Goal: Check status: Check status

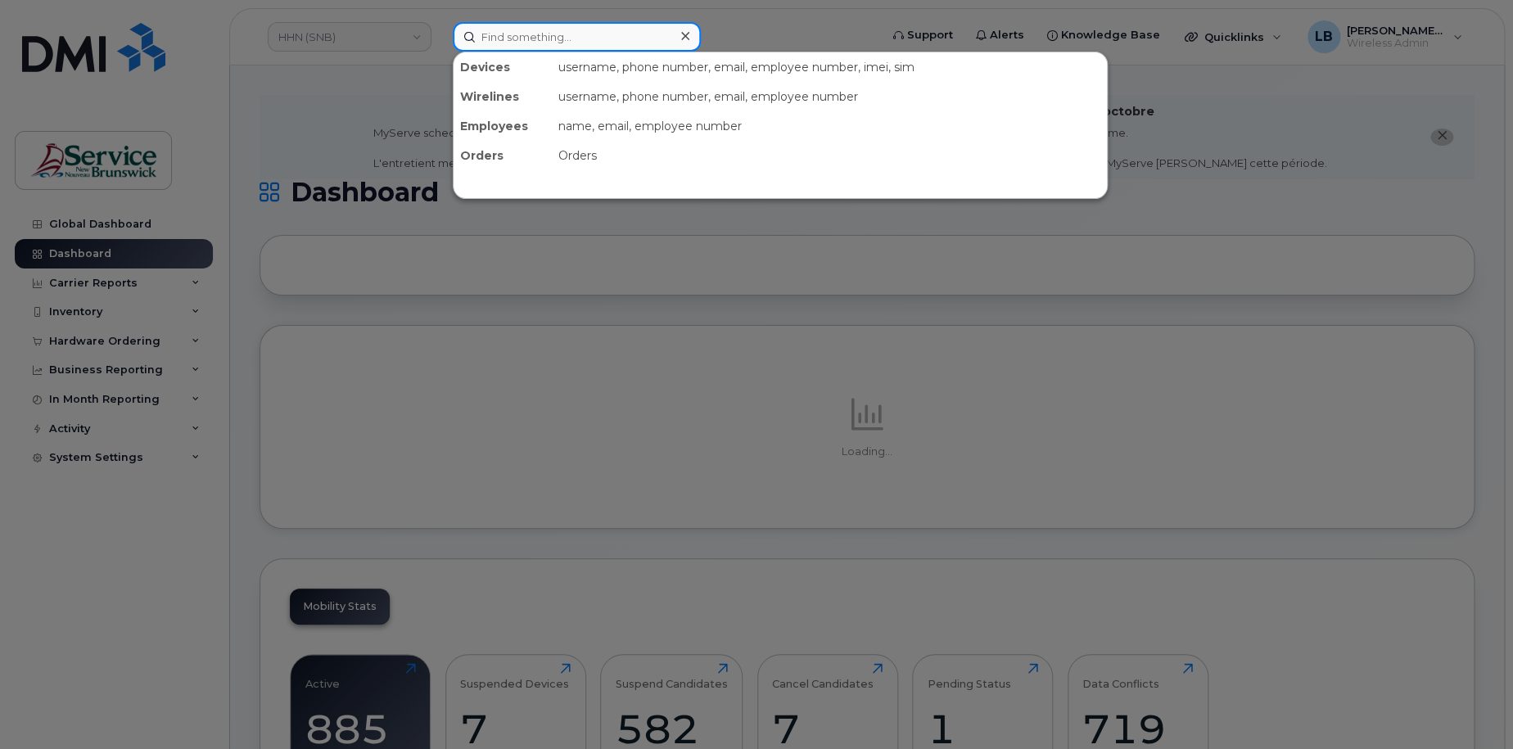
click at [507, 38] on input at bounding box center [577, 36] width 248 height 29
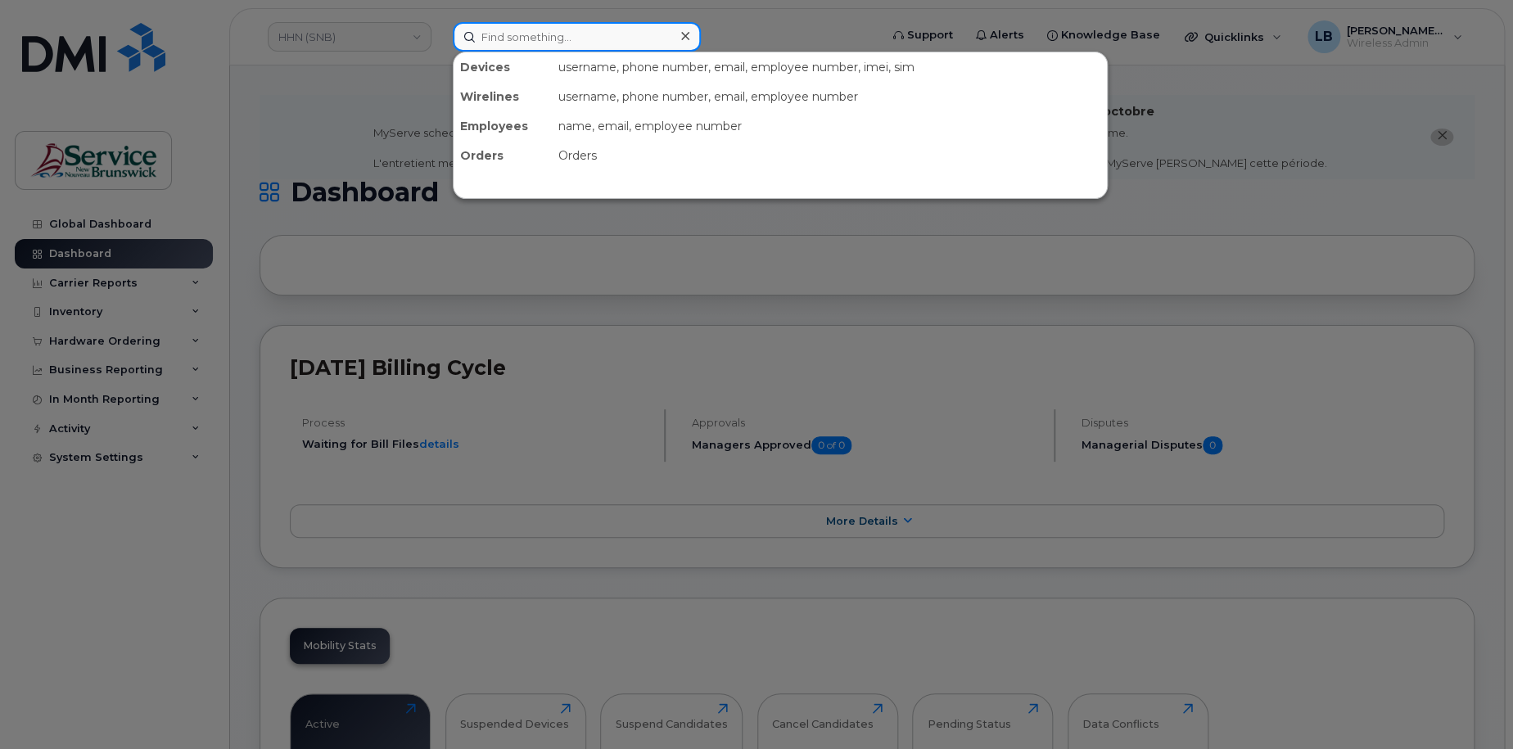
paste input "301988"
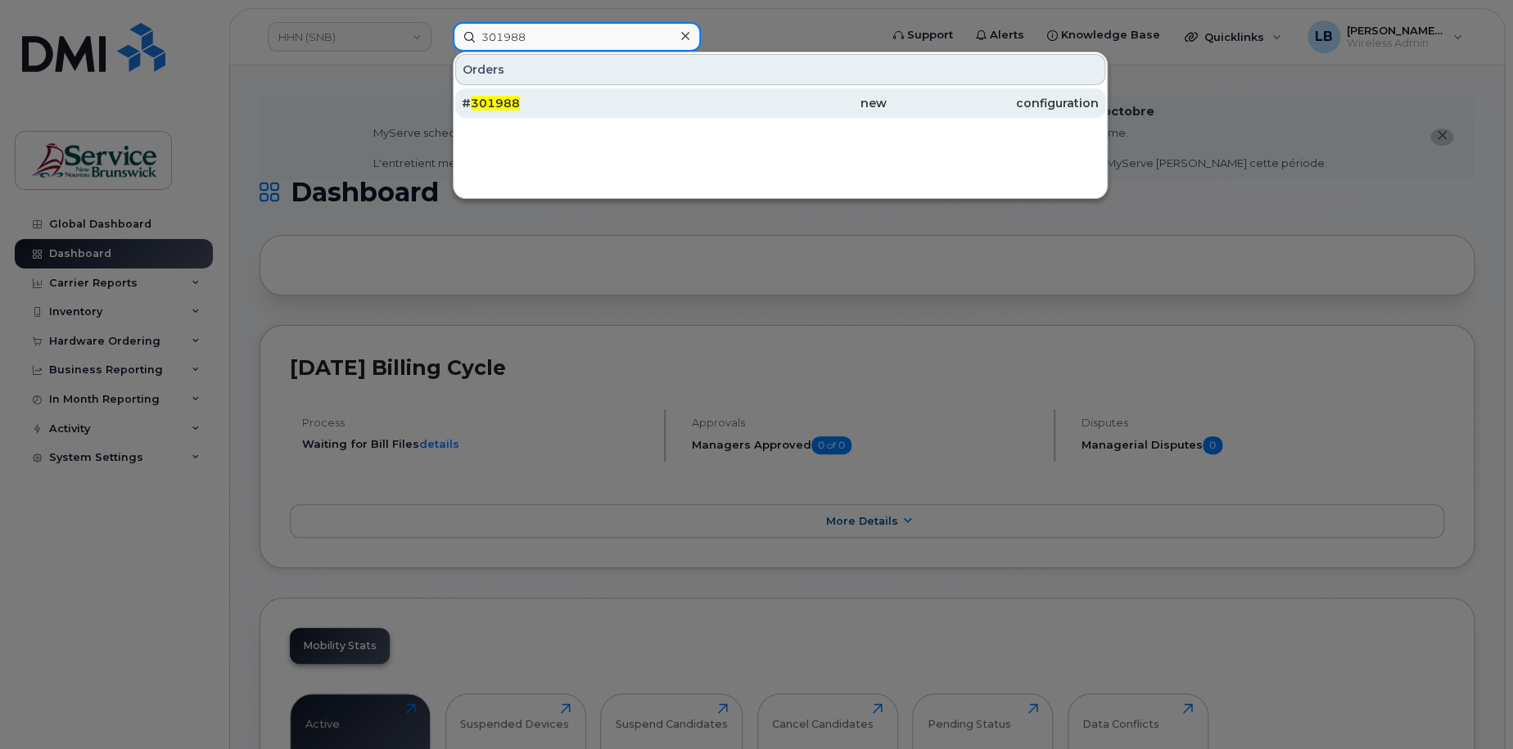
type input "301988"
click at [525, 97] on div "# 301988" at bounding box center [568, 103] width 212 height 16
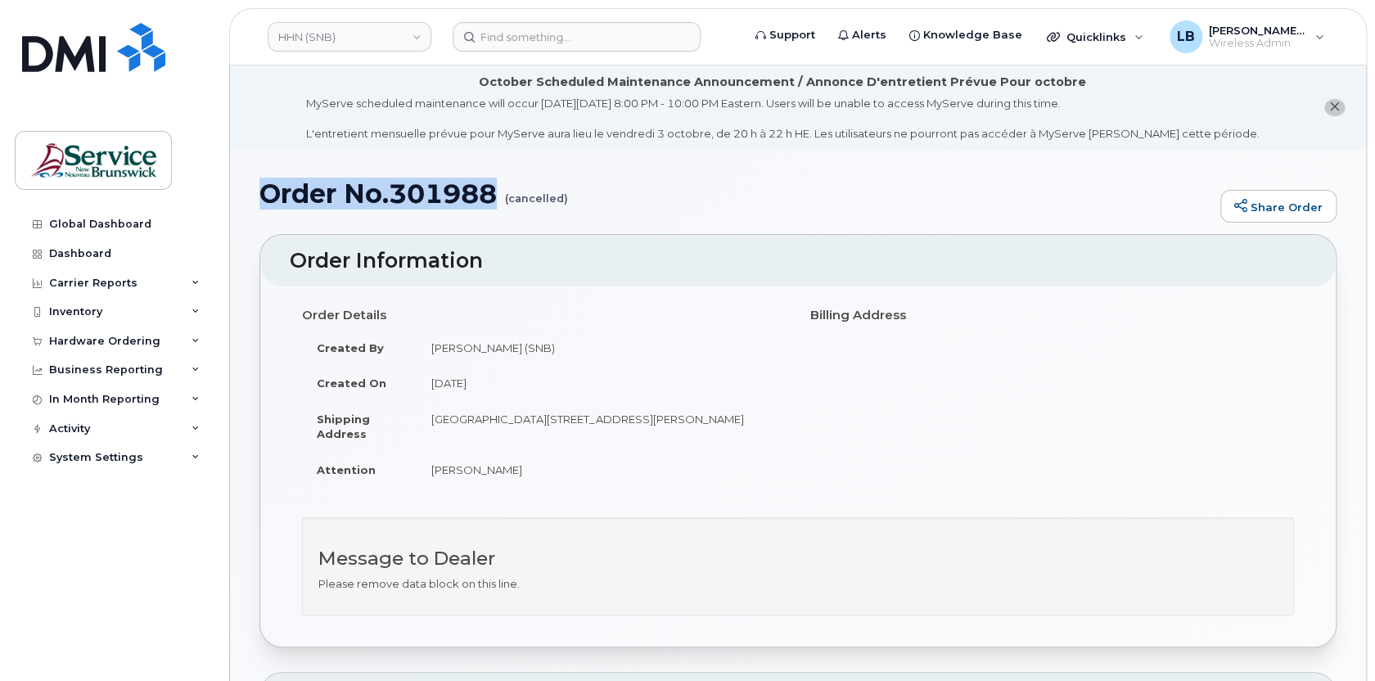
drag, startPoint x: 498, startPoint y: 192, endPoint x: 251, endPoint y: 201, distance: 247.3
copy h1 "Order No.301988"
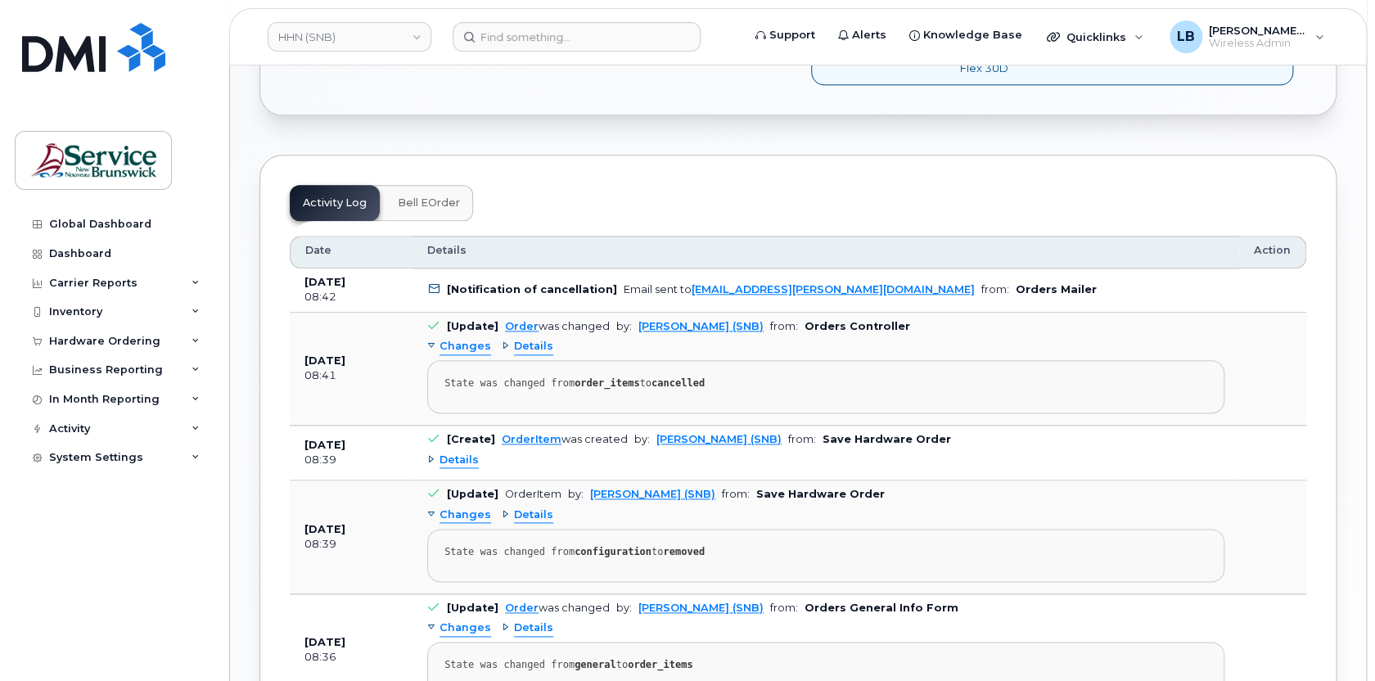
scroll to position [818, 0]
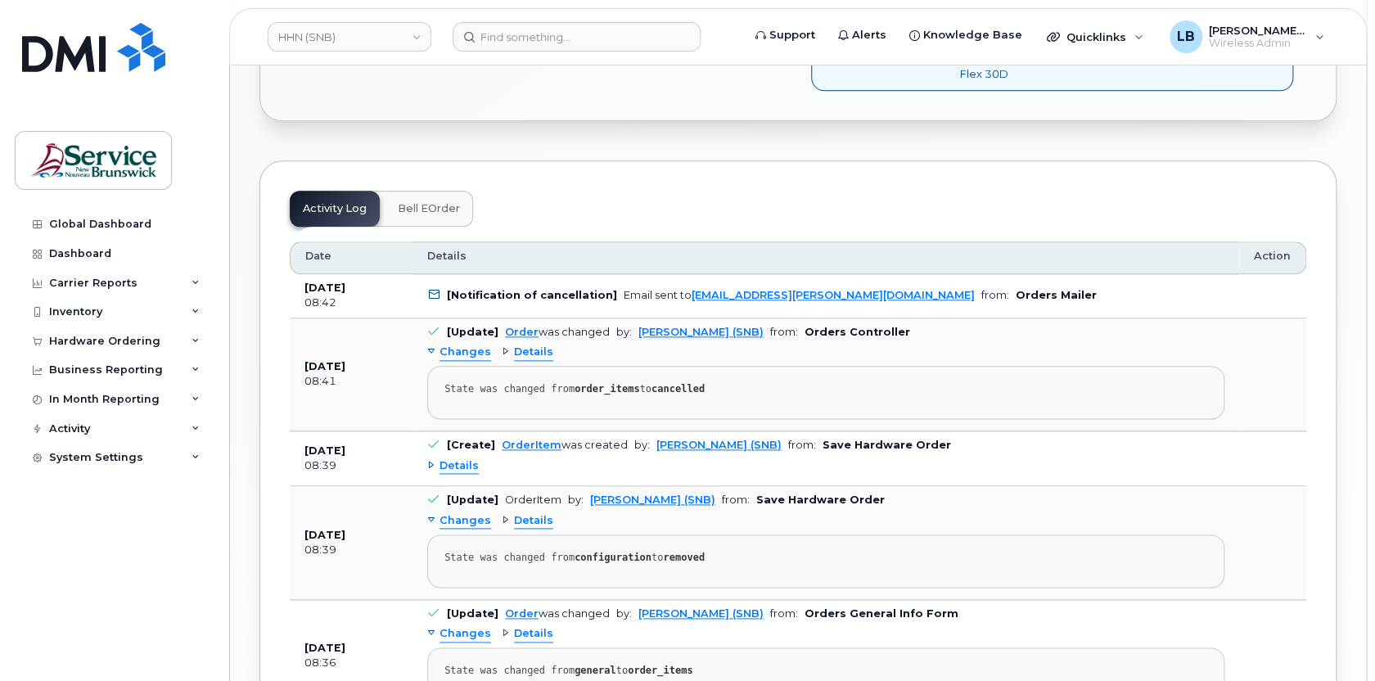
click at [426, 207] on span "Bell eOrder" at bounding box center [429, 208] width 62 height 13
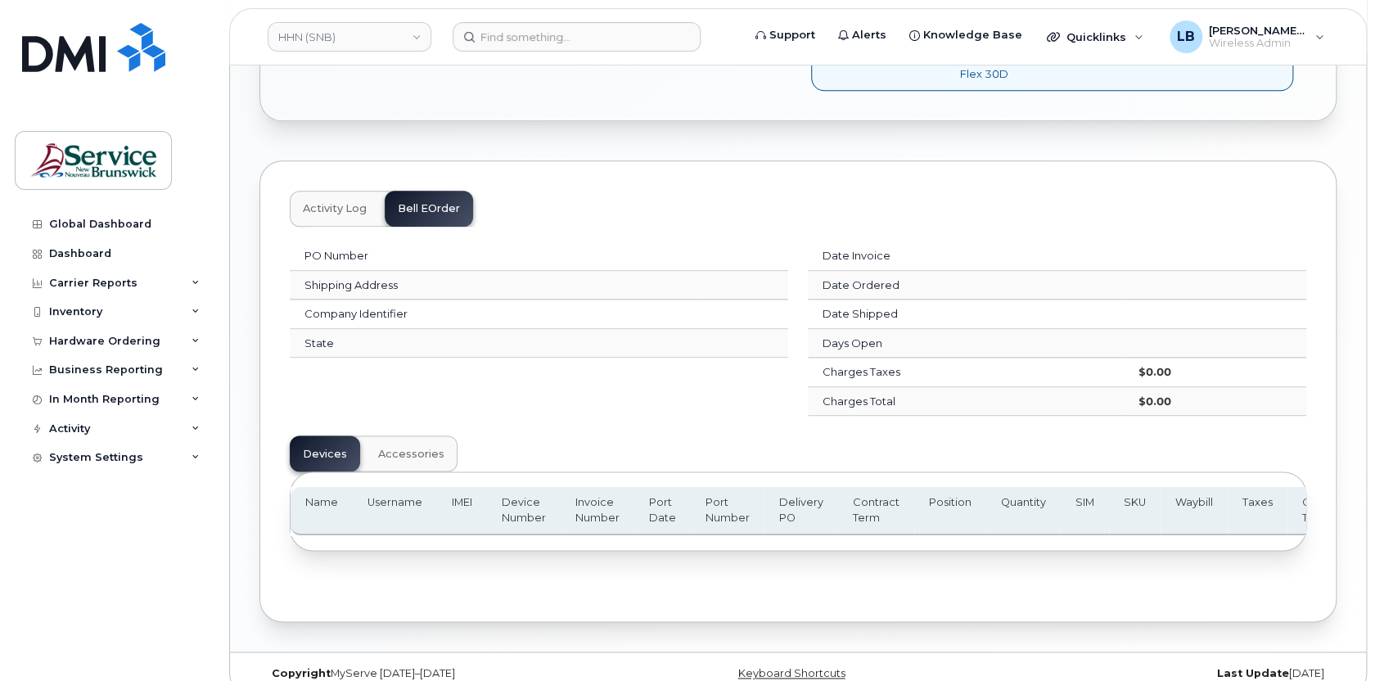
click at [332, 202] on span "Activity Log" at bounding box center [335, 208] width 64 height 13
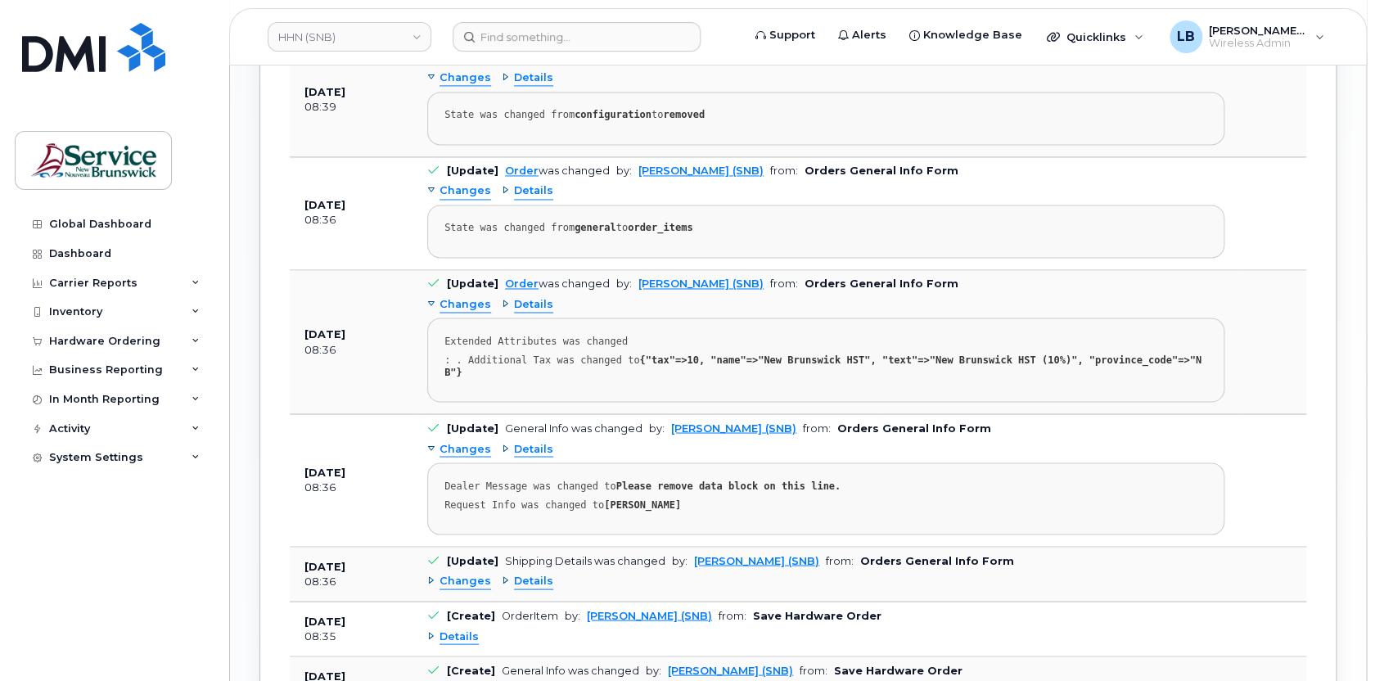
scroll to position [1469, 0]
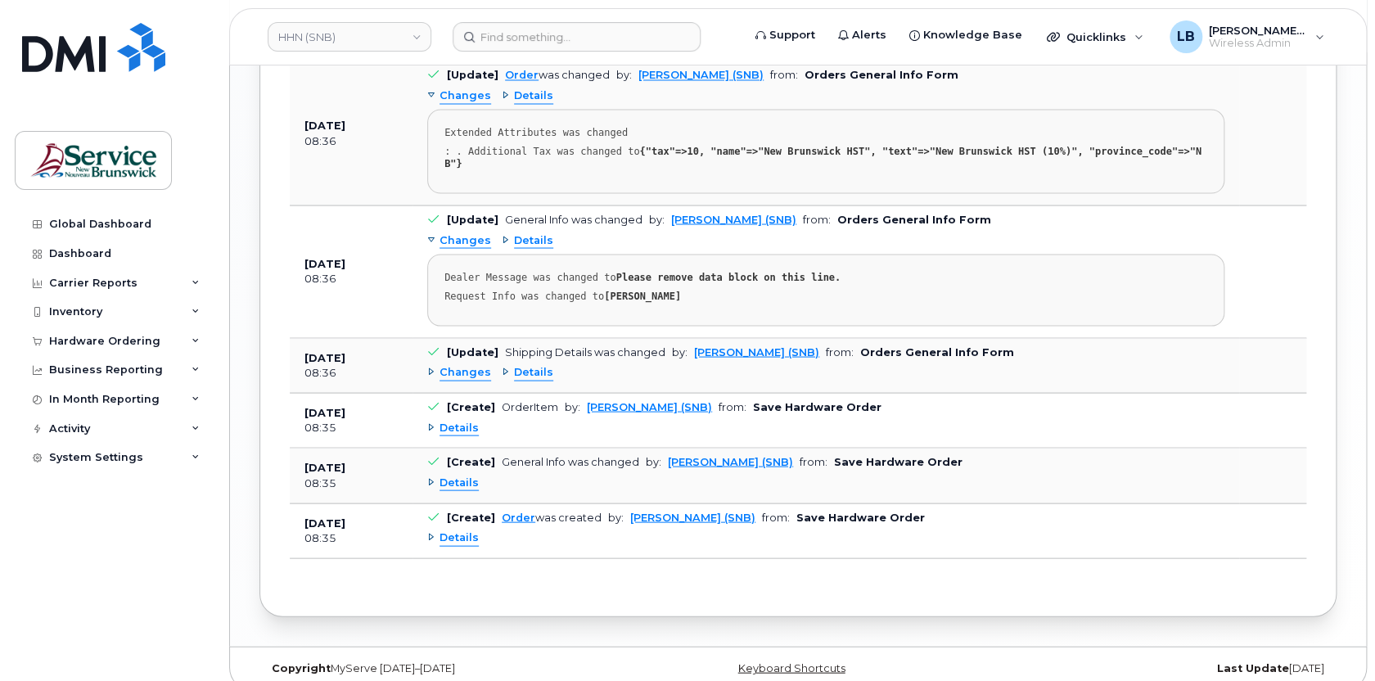
click at [462, 530] on span "Details" at bounding box center [459, 538] width 39 height 16
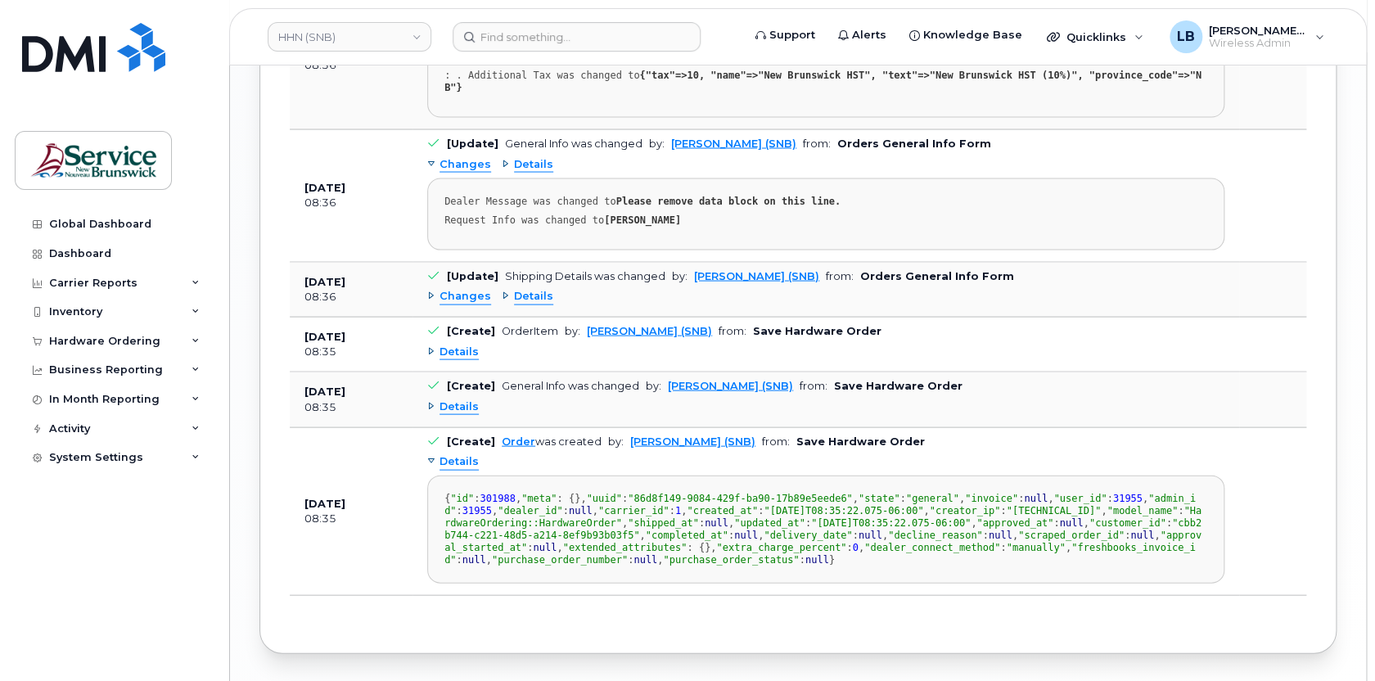
scroll to position [1544, 0]
click at [464, 400] on span "Details" at bounding box center [459, 408] width 39 height 16
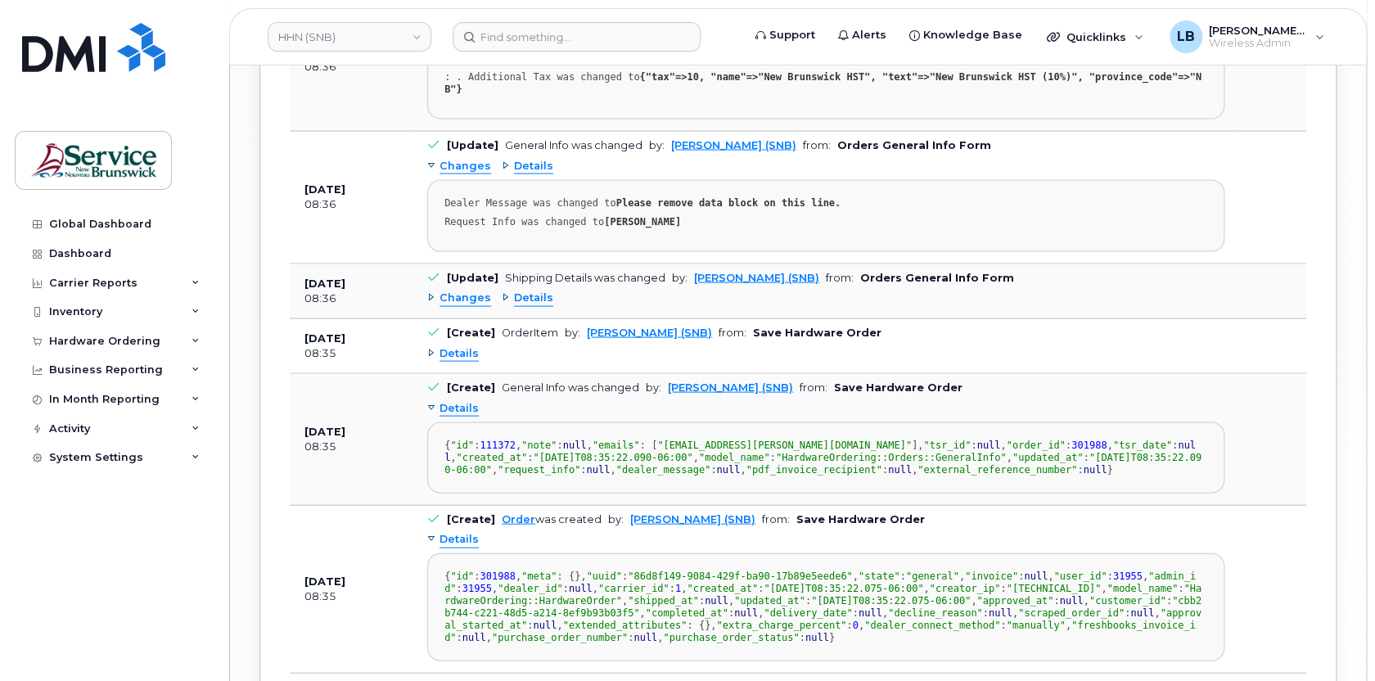
click at [470, 345] on span "Details" at bounding box center [459, 353] width 39 height 16
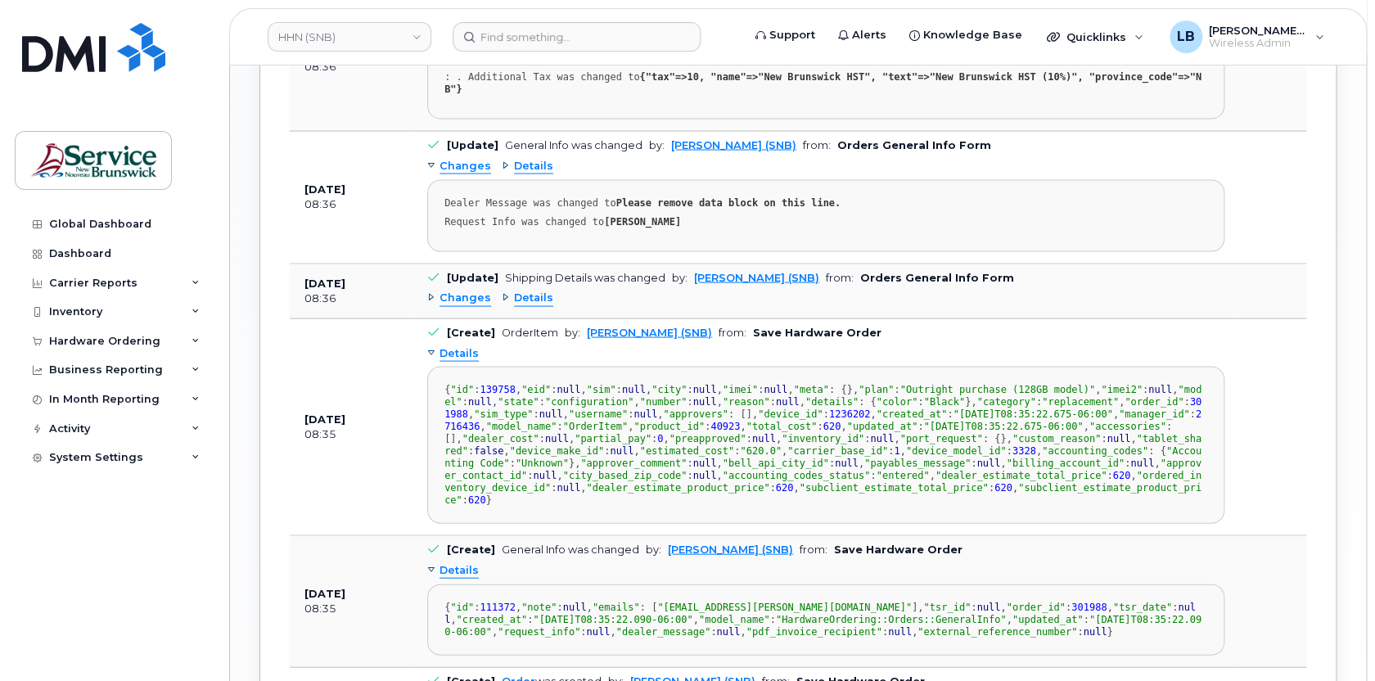
scroll to position [230, 0]
click at [522, 290] on span "Details" at bounding box center [533, 298] width 39 height 16
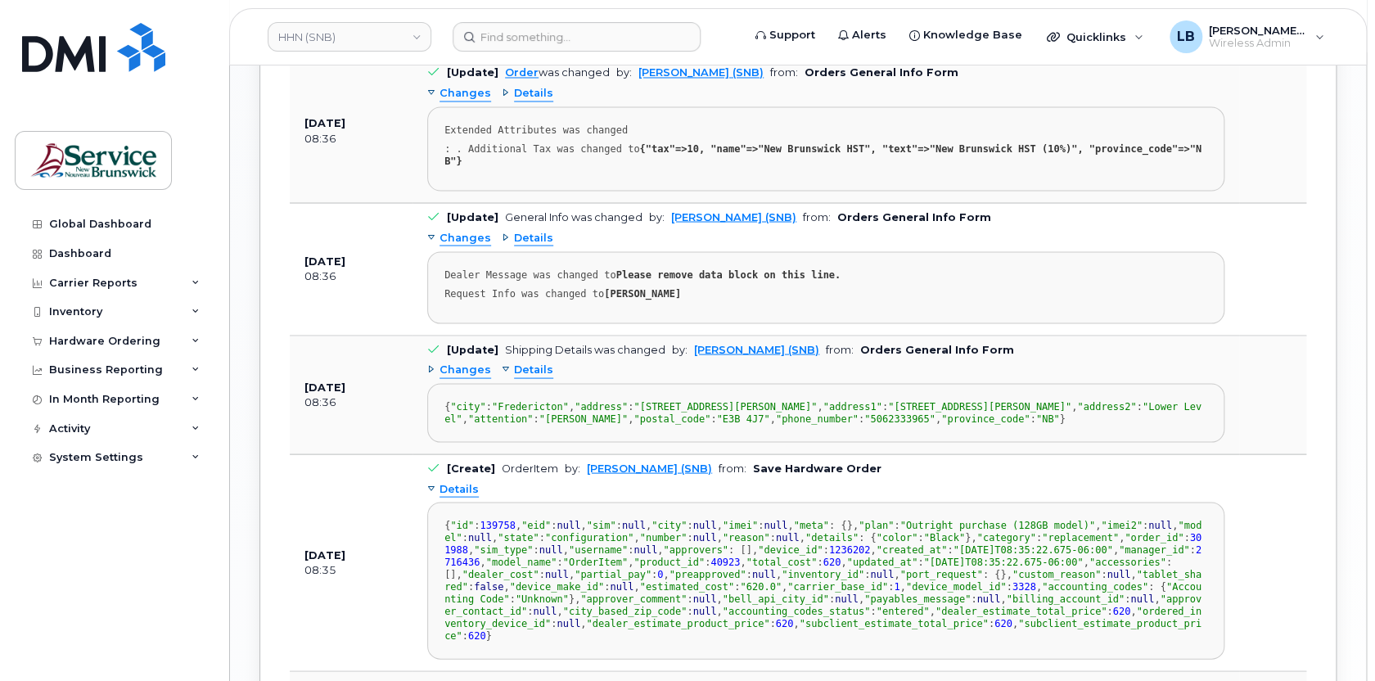
scroll to position [1395, 0]
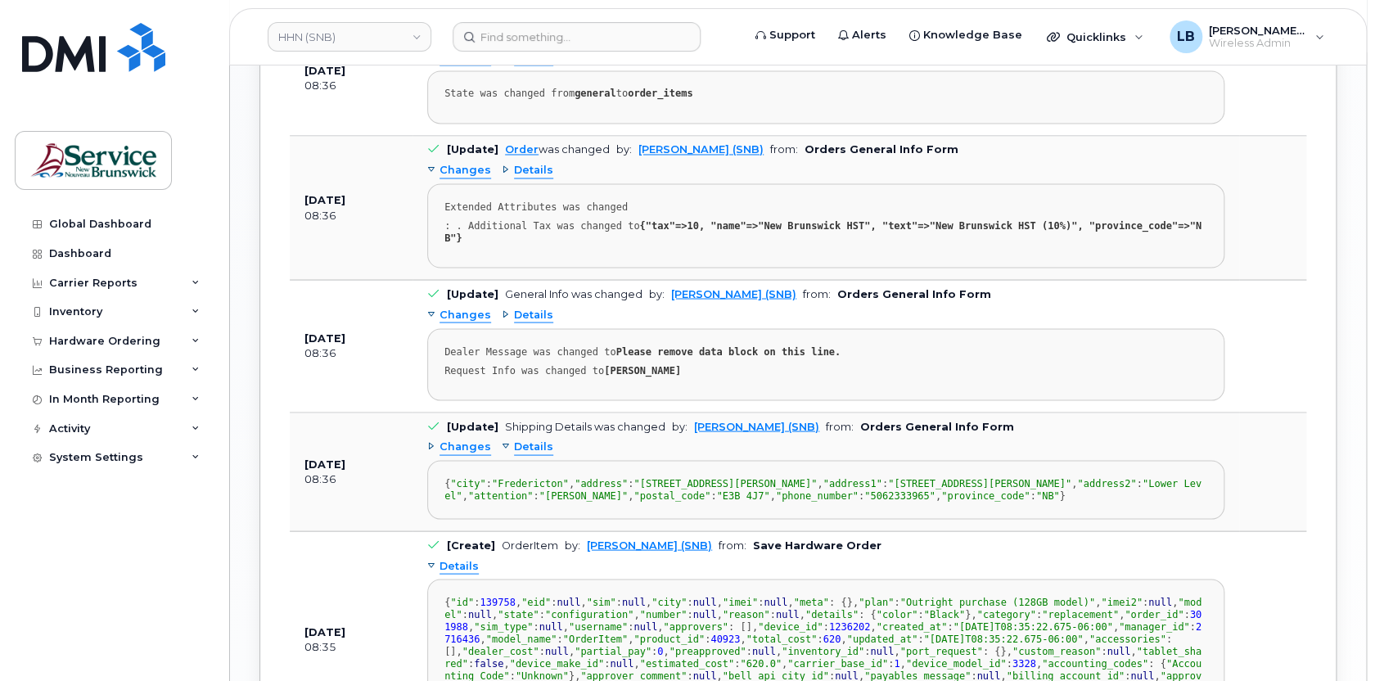
click at [528, 307] on span "Details" at bounding box center [533, 315] width 39 height 16
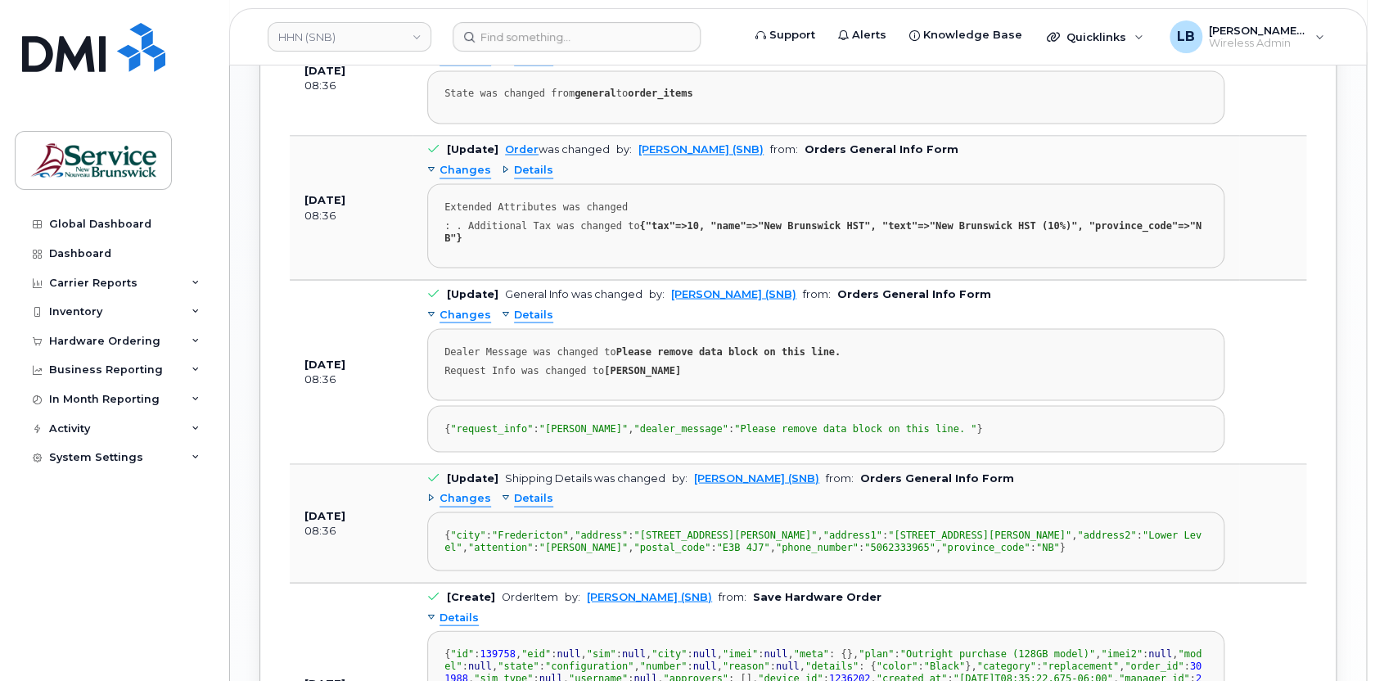
click at [530, 168] on span "Details" at bounding box center [533, 171] width 39 height 16
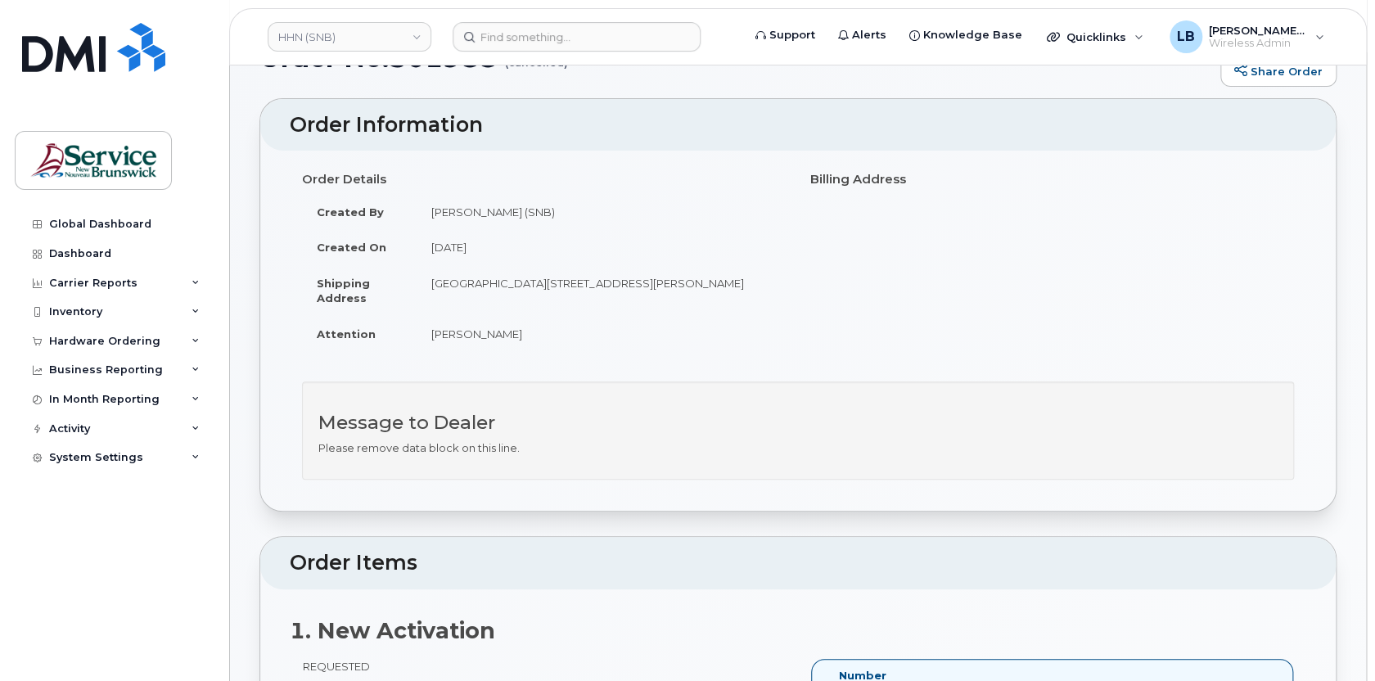
scroll to position [0, 0]
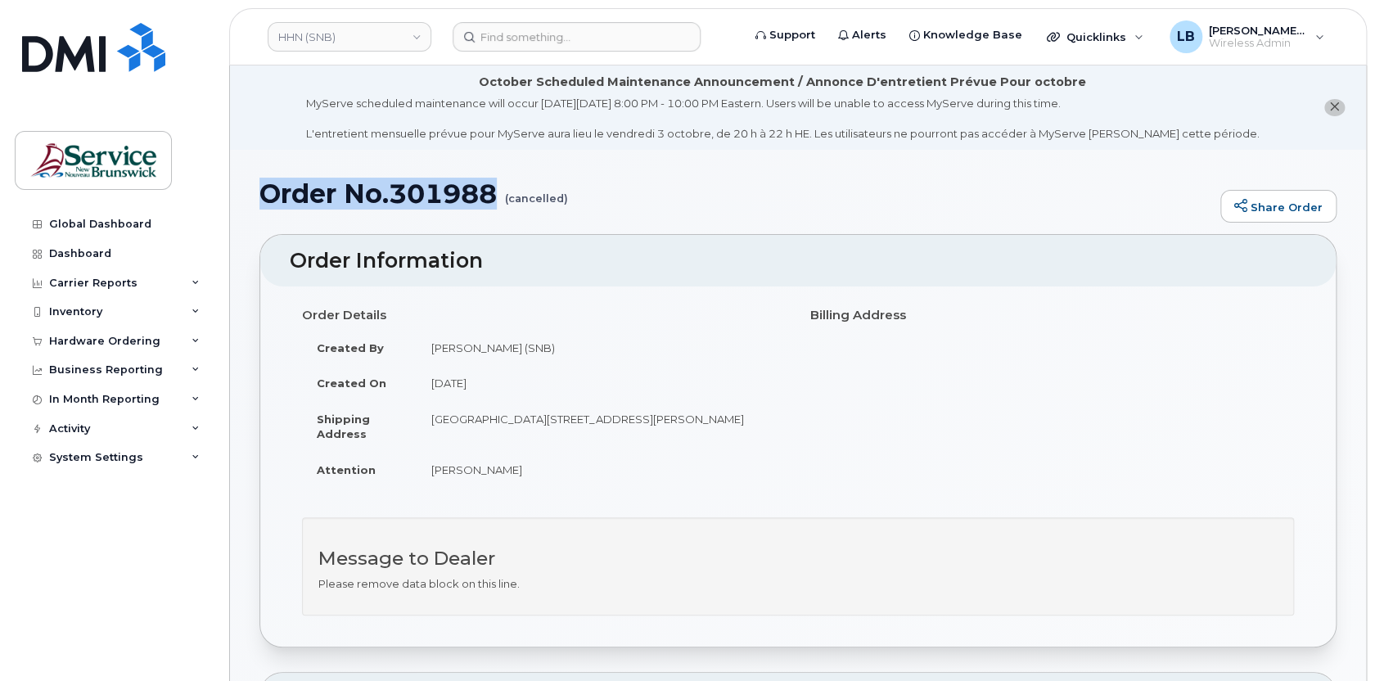
drag, startPoint x: 498, startPoint y: 193, endPoint x: 265, endPoint y: 187, distance: 232.5
click at [265, 187] on h1 "Order No.301988 (cancelled)" at bounding box center [735, 193] width 953 height 29
copy h1 "Order No.301988"
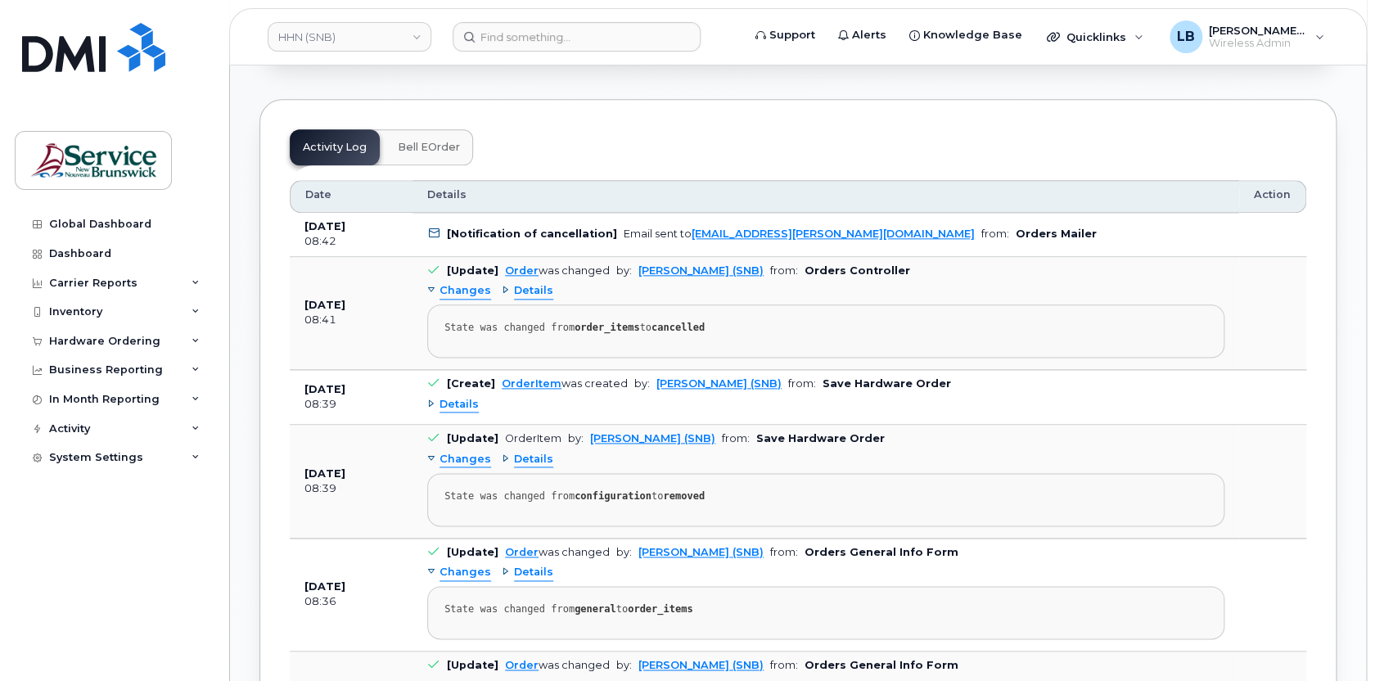
scroll to position [967, 0]
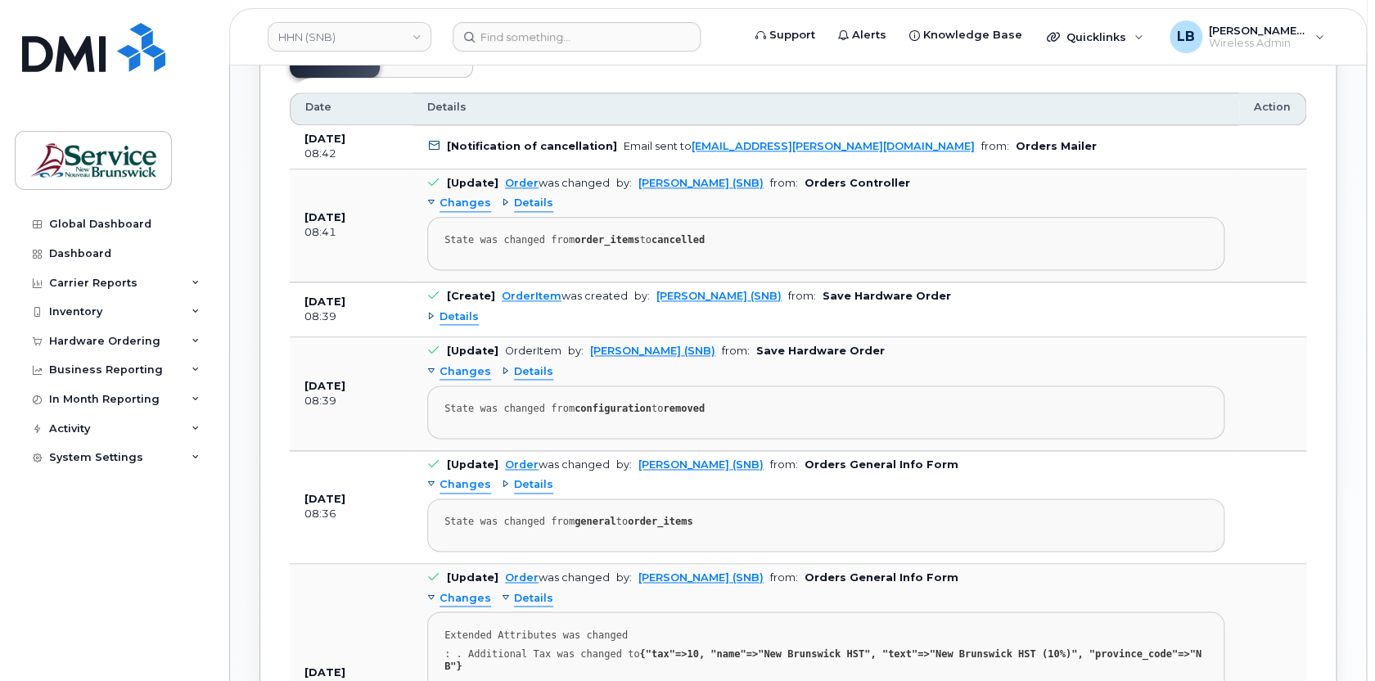
click at [533, 371] on span "Details" at bounding box center [533, 372] width 39 height 16
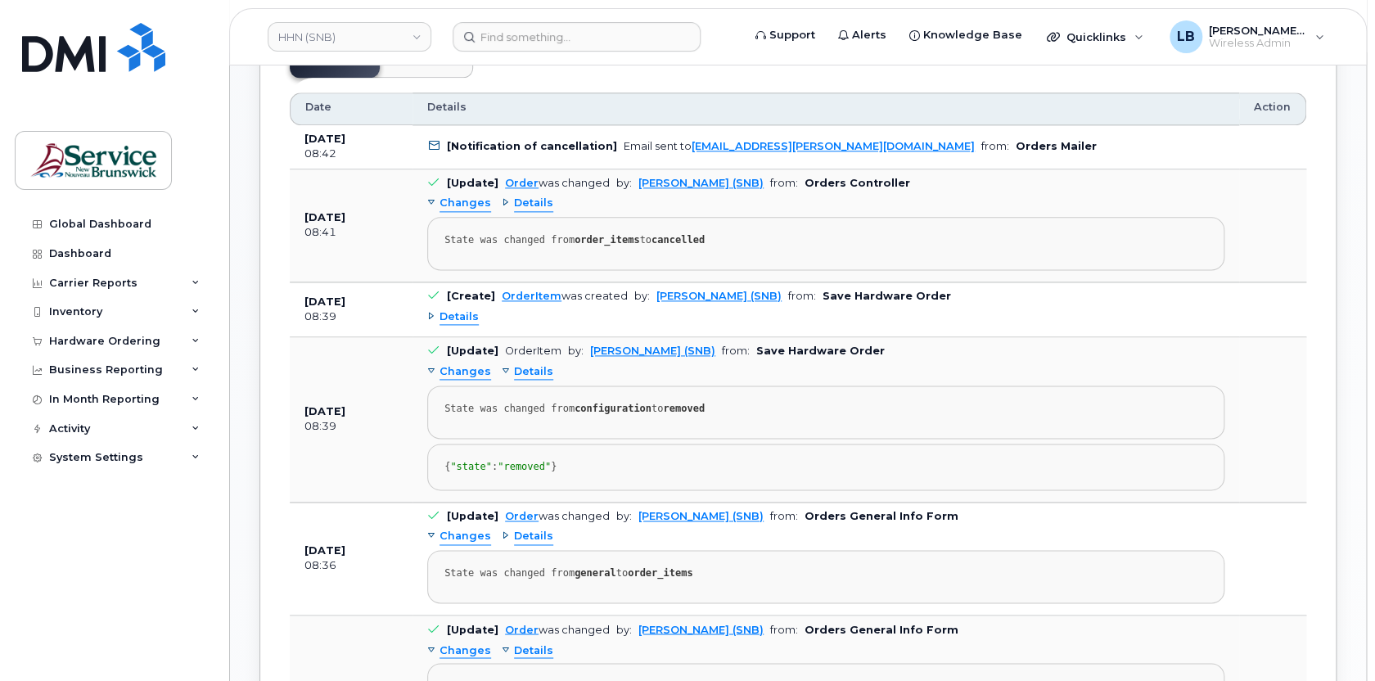
scroll to position [1190, 0]
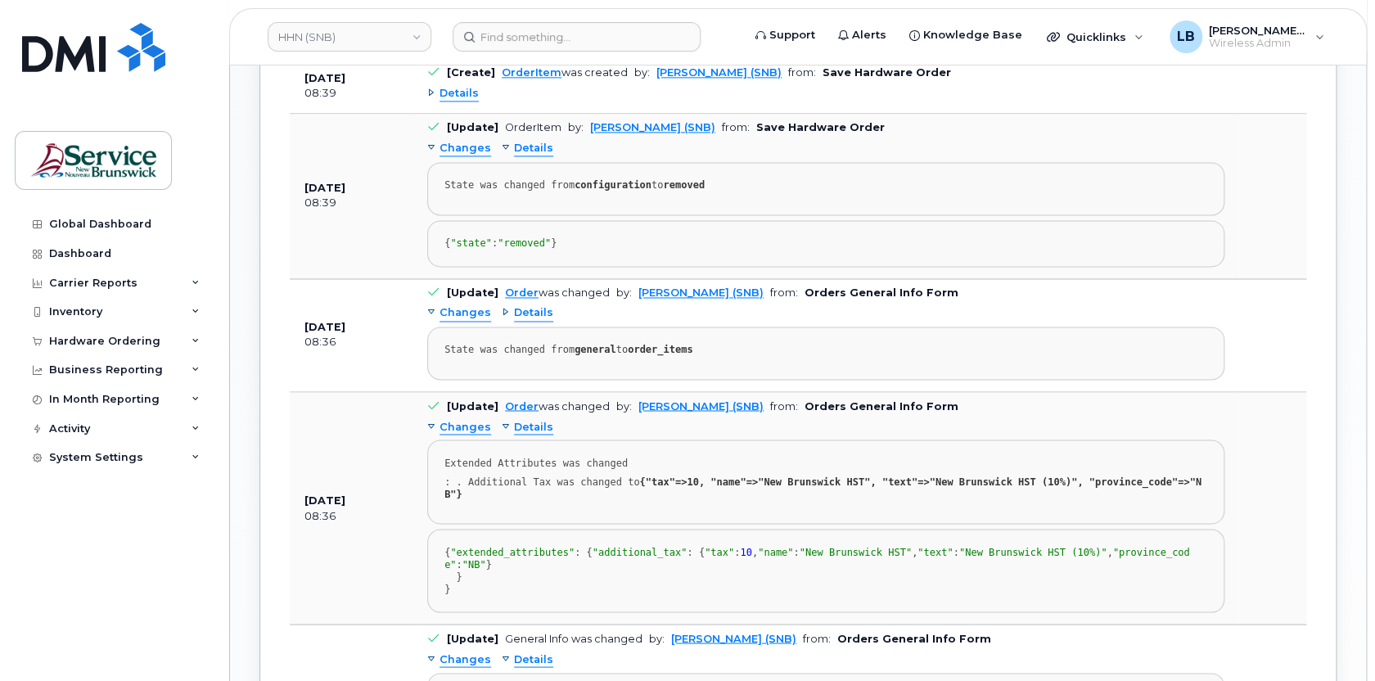
click at [525, 321] on span "Details" at bounding box center [533, 313] width 39 height 16
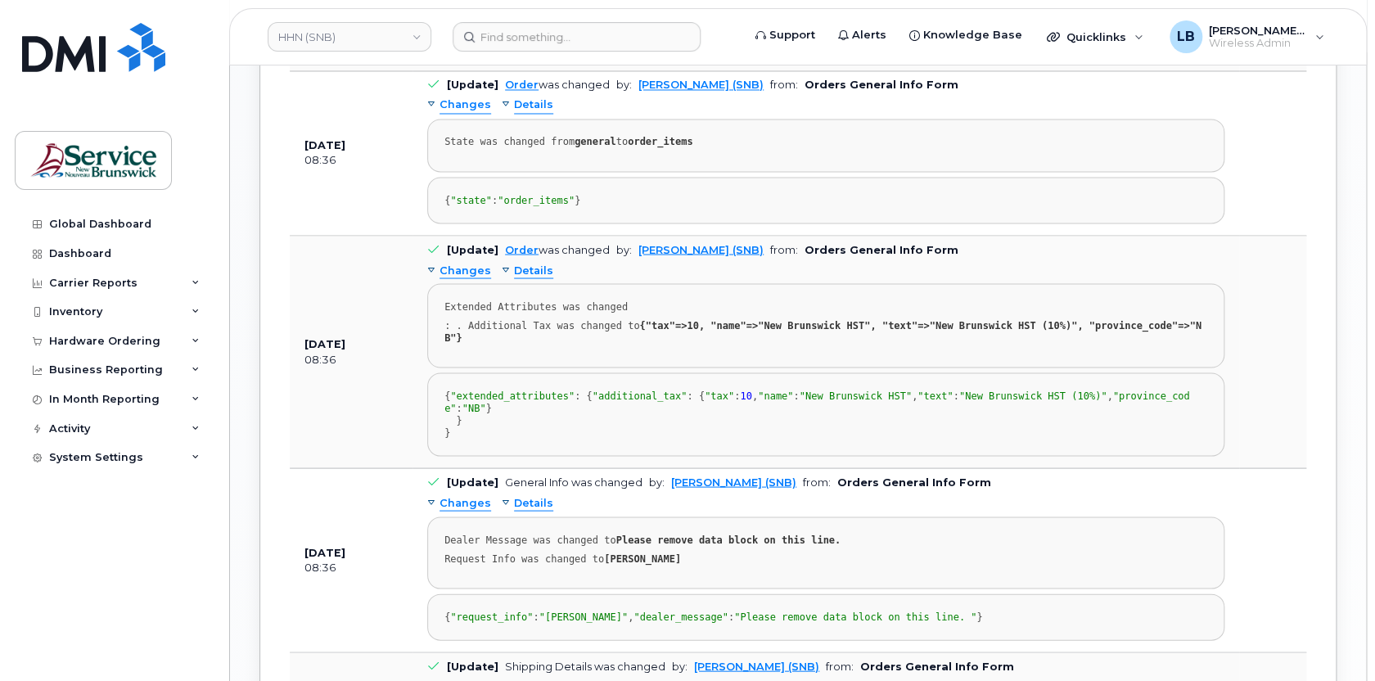
scroll to position [1414, 0]
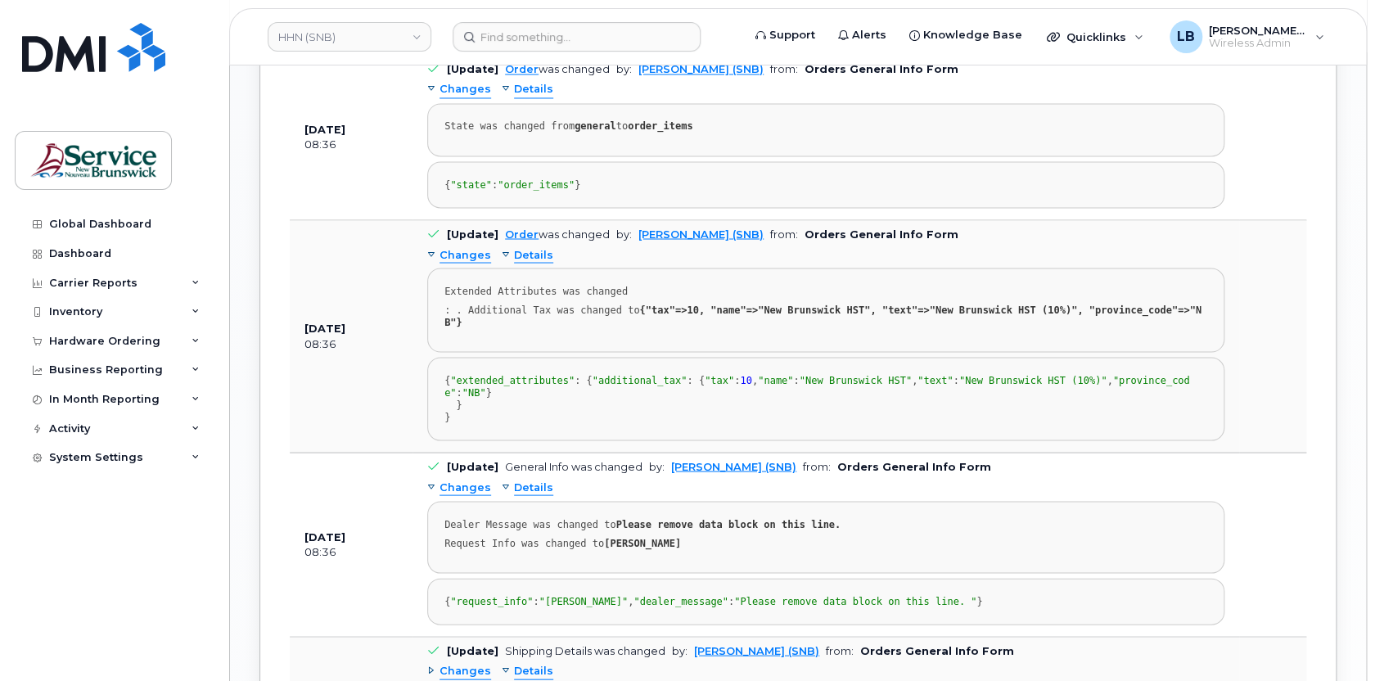
click at [521, 263] on span "Details" at bounding box center [533, 255] width 39 height 16
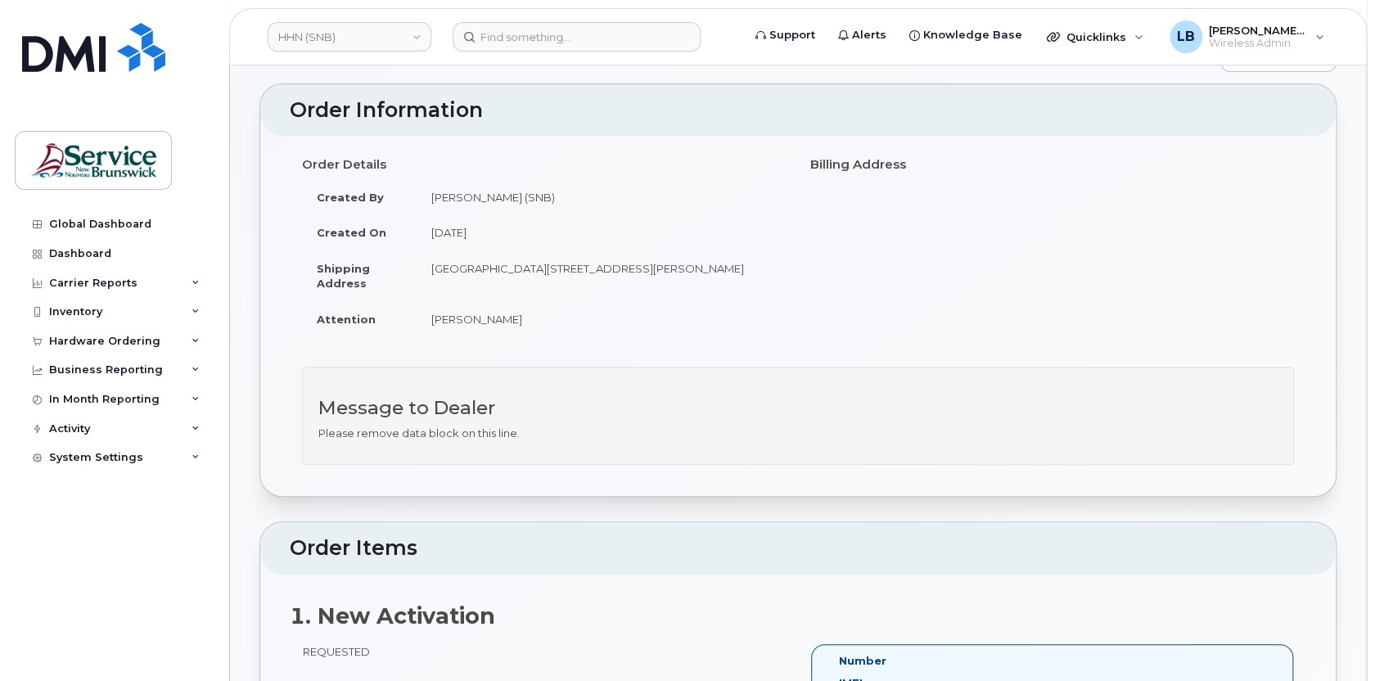
scroll to position [0, 0]
